Goal: Check status: Check status

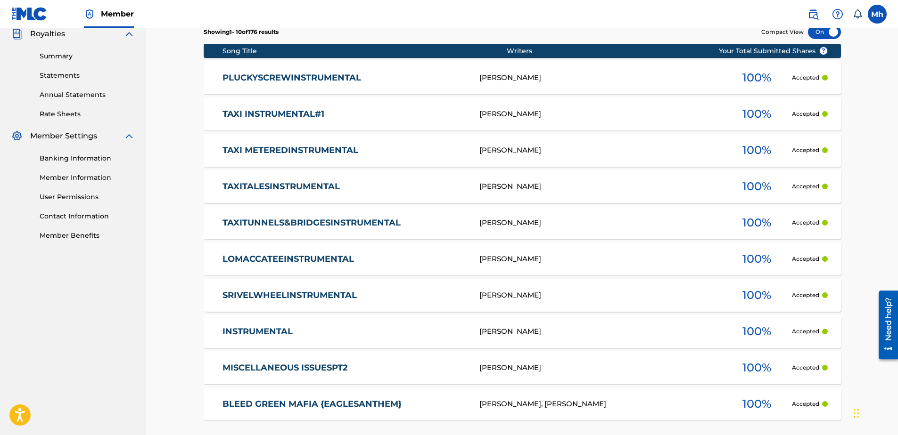
scroll to position [381, 0]
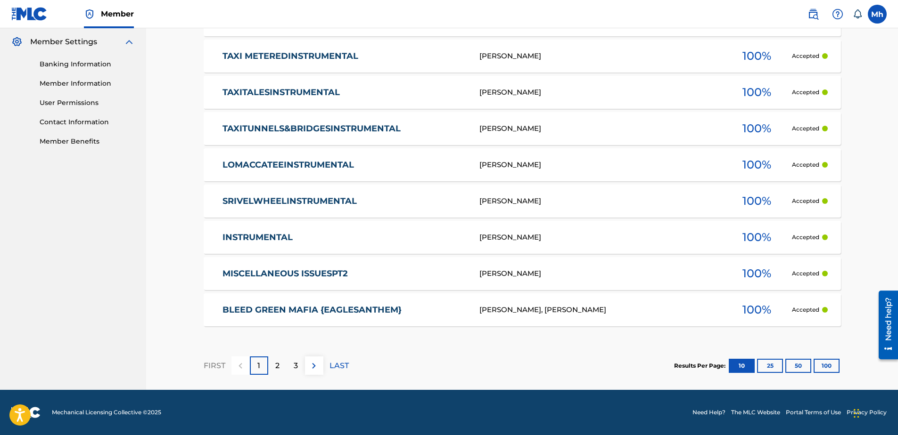
click at [774, 366] on button "25" at bounding box center [770, 366] width 26 height 14
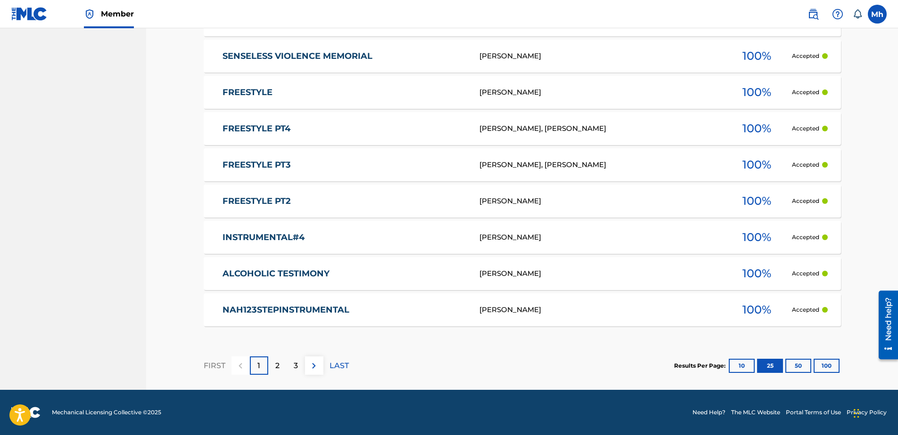
click at [793, 367] on button "50" at bounding box center [798, 366] width 26 height 14
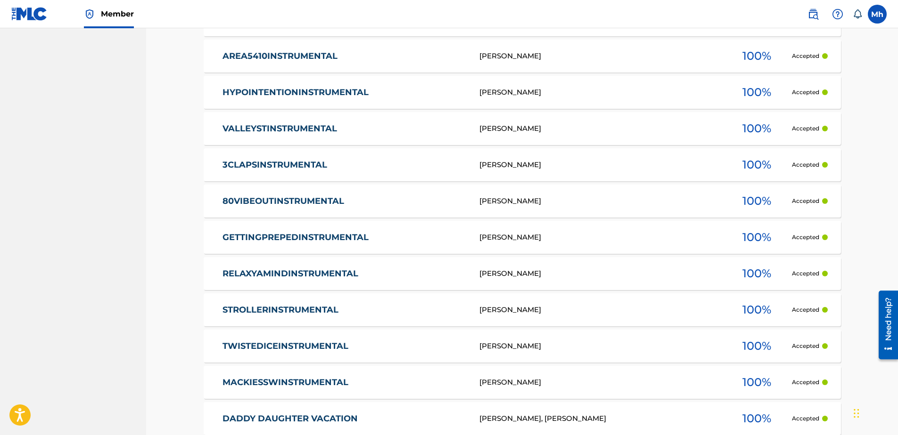
scroll to position [1833, 0]
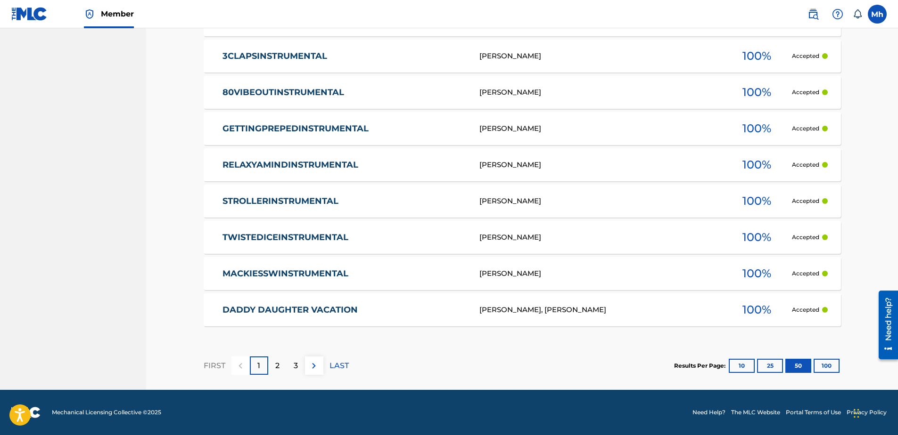
click at [308, 369] on img at bounding box center [313, 365] width 11 height 11
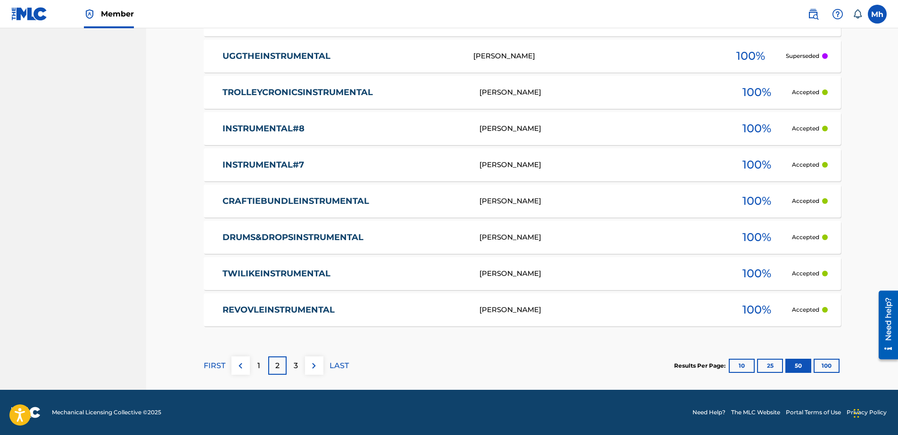
click at [311, 373] on button at bounding box center [314, 366] width 18 height 18
click at [312, 368] on img at bounding box center [313, 365] width 11 height 11
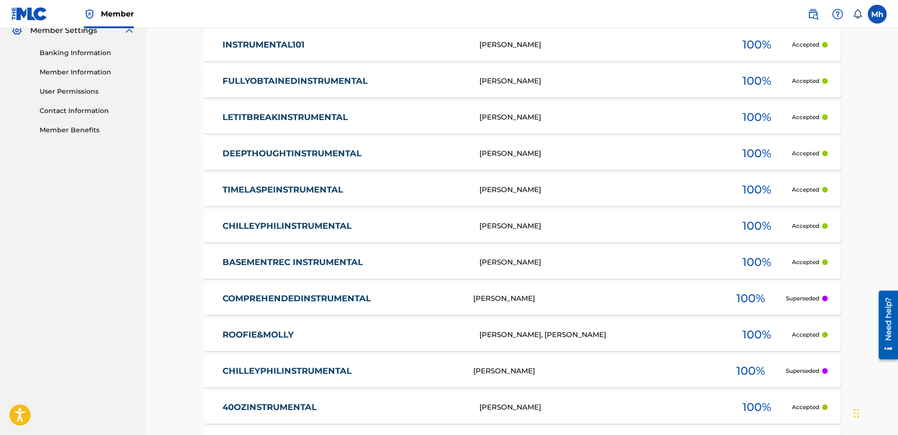
scroll to position [396, 0]
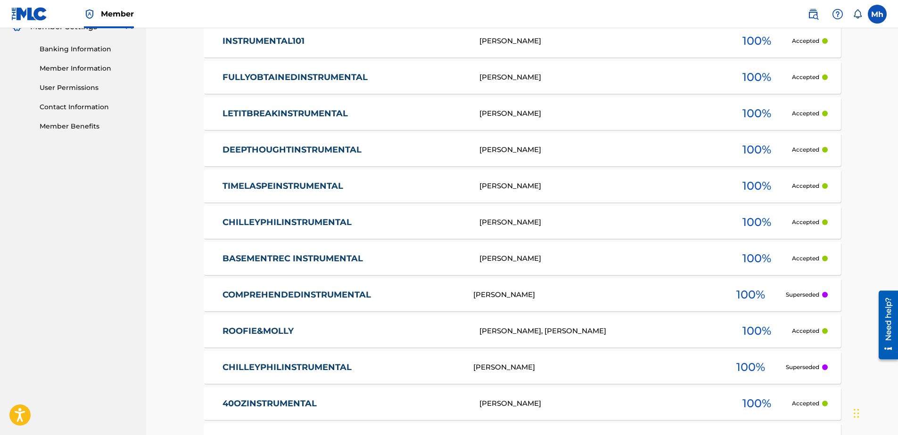
click at [822, 292] on div "Superseded" at bounding box center [806, 295] width 42 height 8
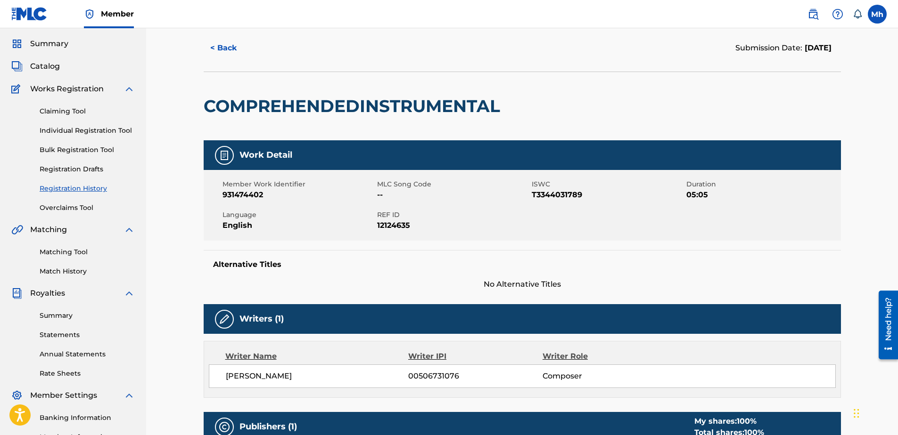
scroll to position [22, 0]
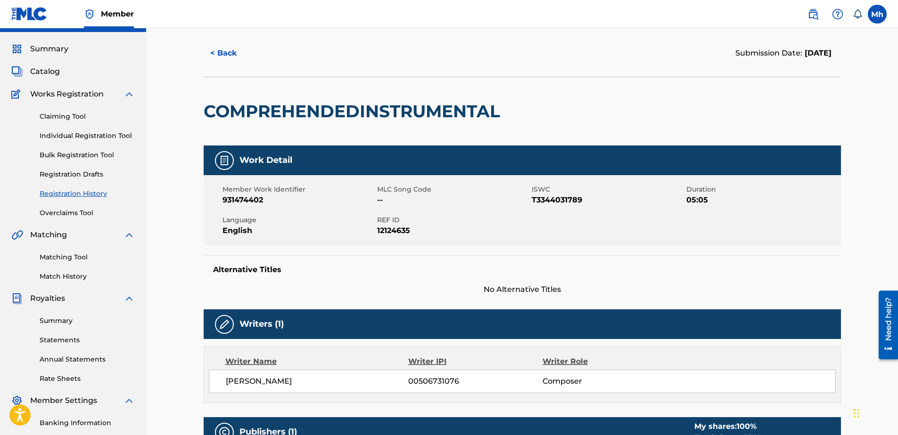
click at [213, 54] on button "< Back" at bounding box center [232, 53] width 57 height 24
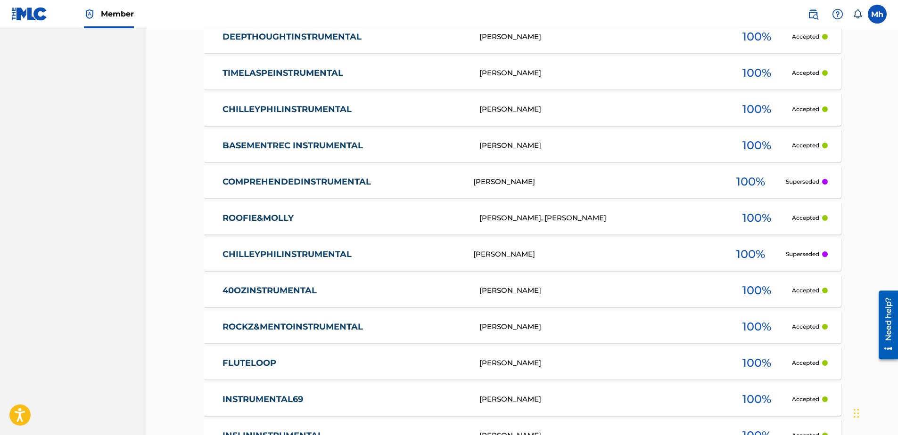
scroll to position [526, 0]
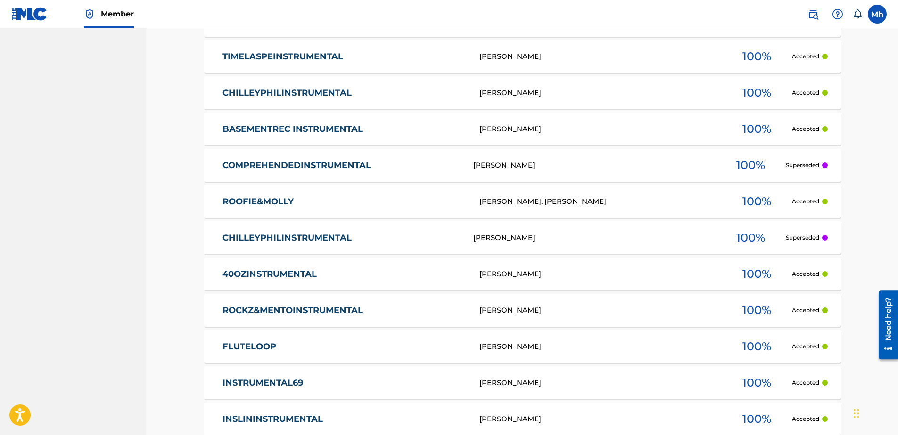
click at [330, 240] on link "CHILLEYPHILINSTRUMENTAL" at bounding box center [341, 238] width 238 height 11
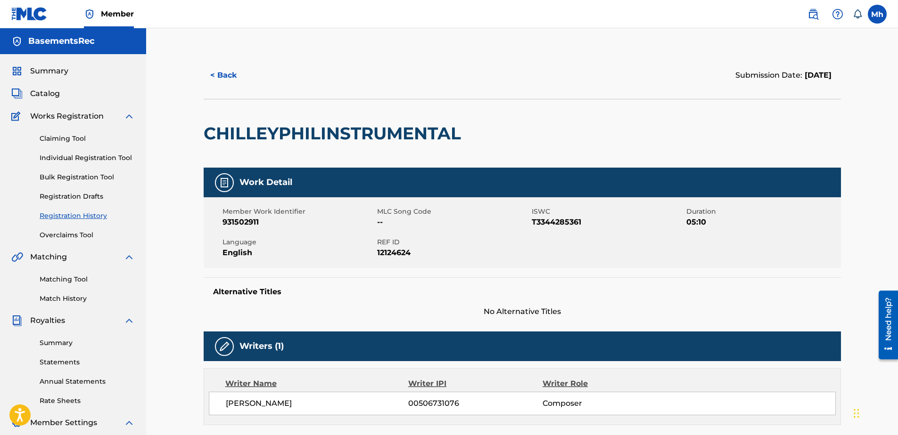
click at [231, 77] on button "< Back" at bounding box center [232, 76] width 57 height 24
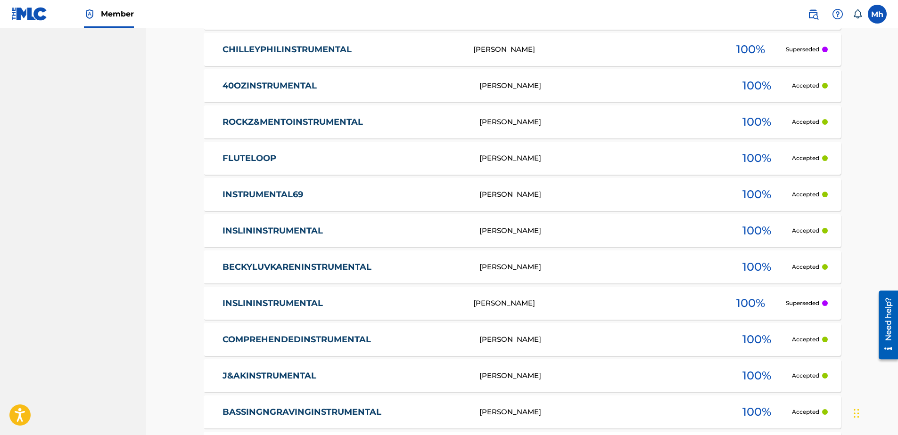
scroll to position [856, 0]
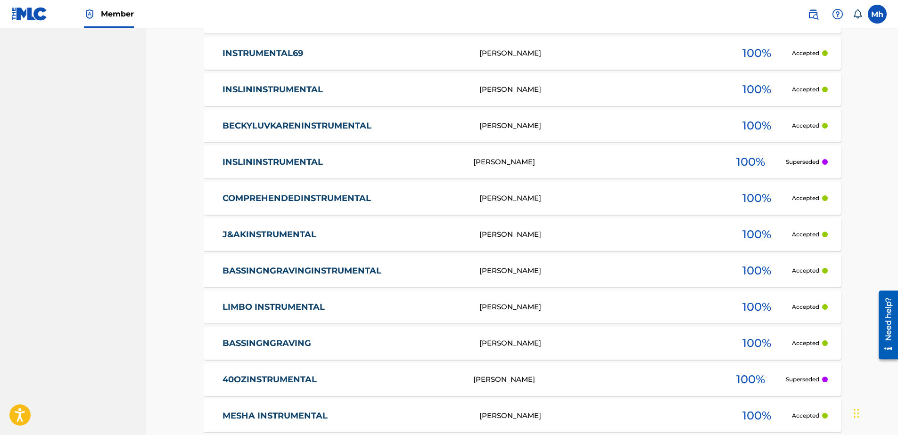
click at [298, 165] on link "INSLININSTRUMENTAL" at bounding box center [341, 162] width 238 height 11
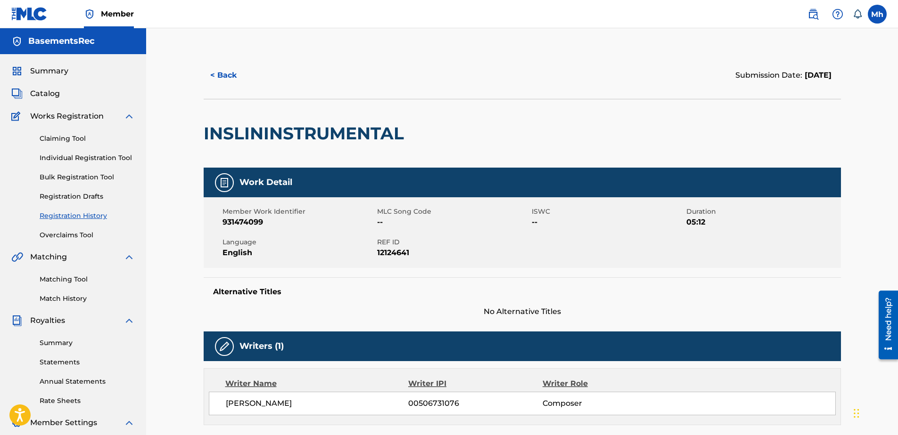
click at [223, 74] on button "< Back" at bounding box center [232, 76] width 57 height 24
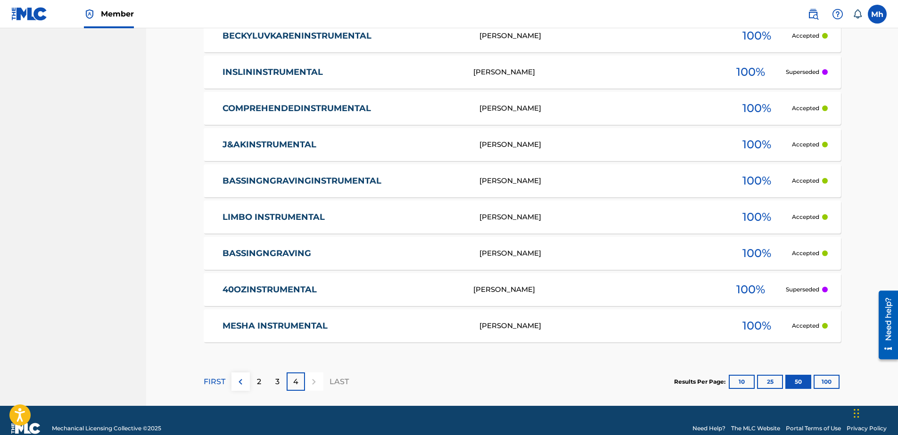
scroll to position [950, 0]
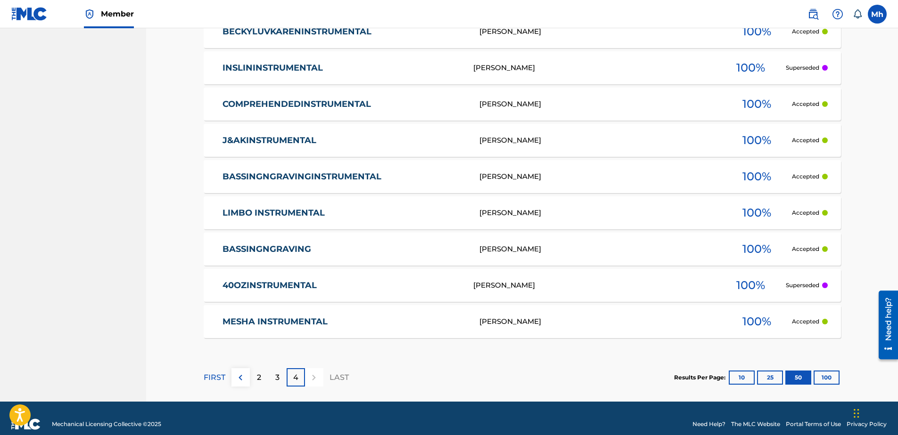
click at [296, 286] on link "40OZINSTRUMENTAL" at bounding box center [341, 285] width 238 height 11
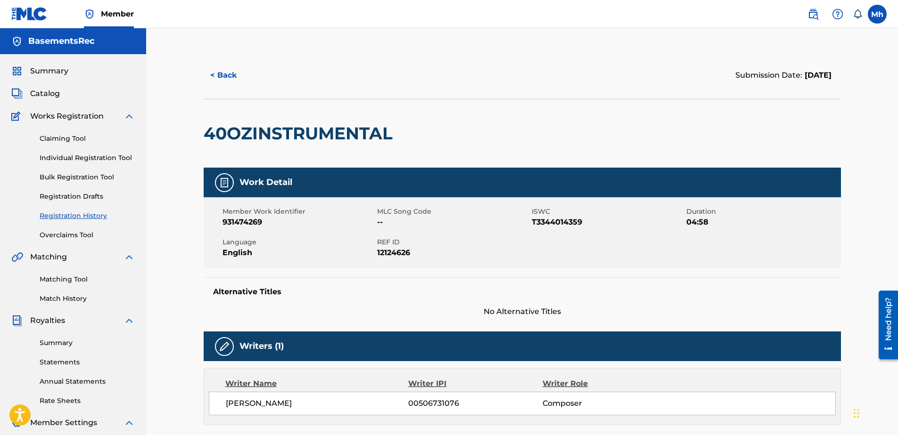
click at [222, 79] on button "< Back" at bounding box center [232, 76] width 57 height 24
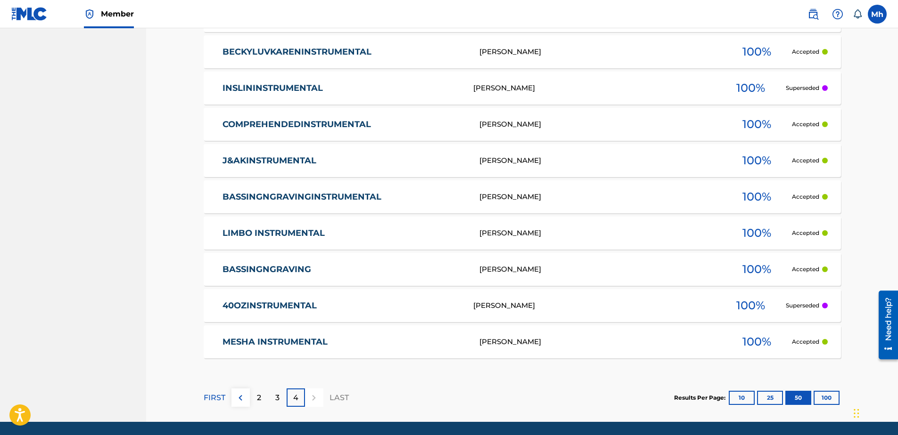
scroll to position [915, 0]
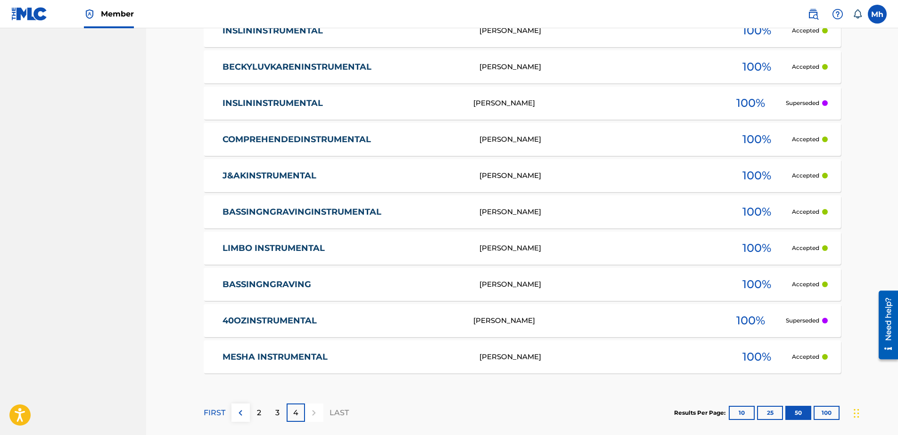
click at [825, 415] on button "100" at bounding box center [826, 413] width 26 height 14
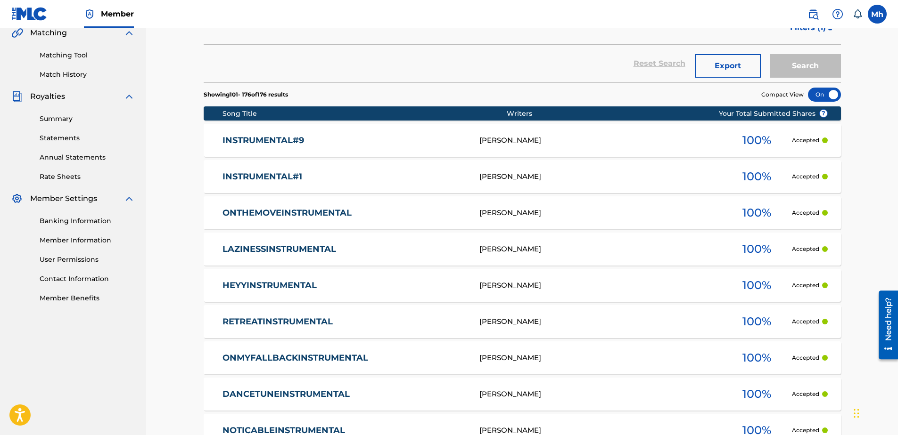
scroll to position [208, 0]
